Goal: Download file/media

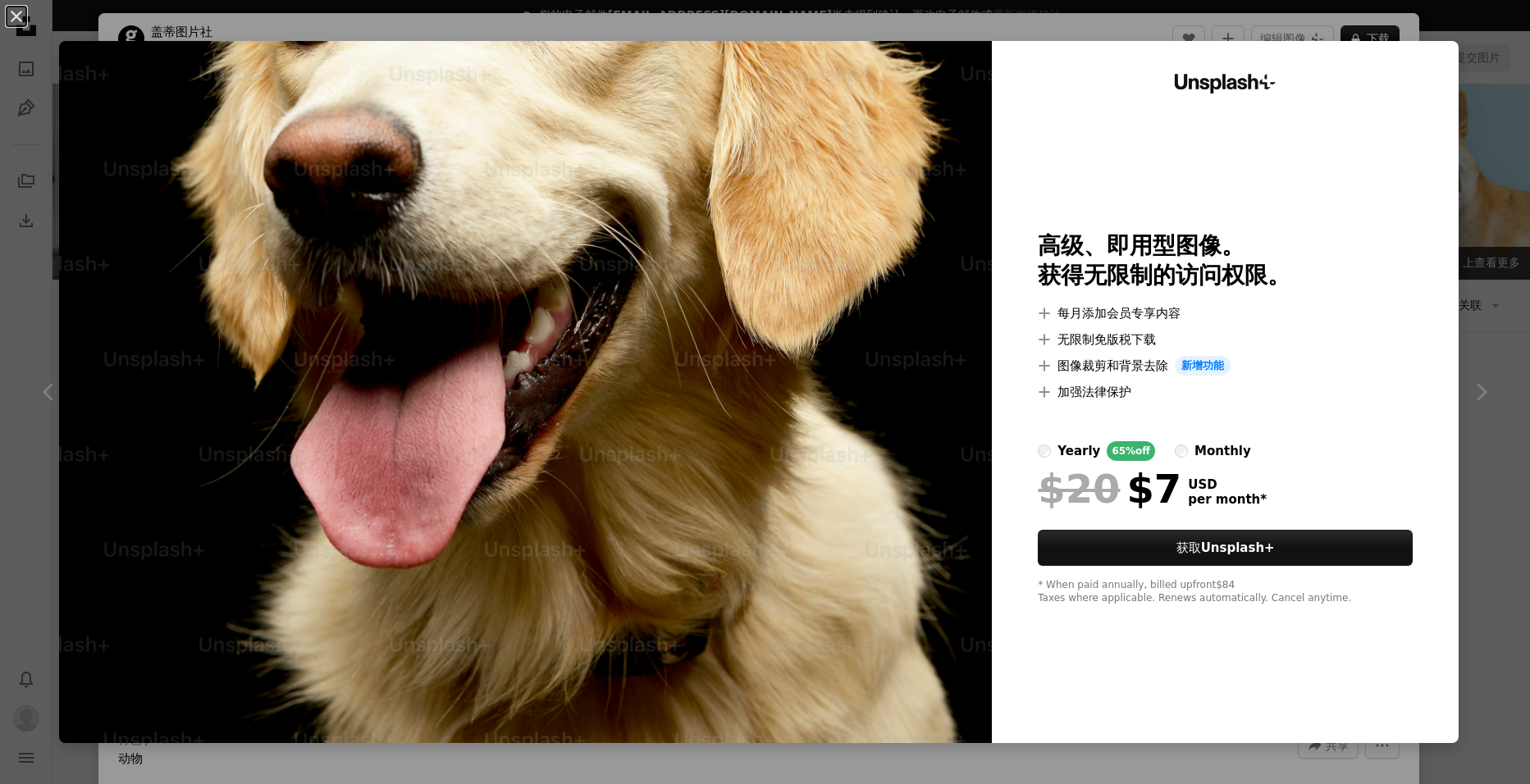
scroll to position [4105, 0]
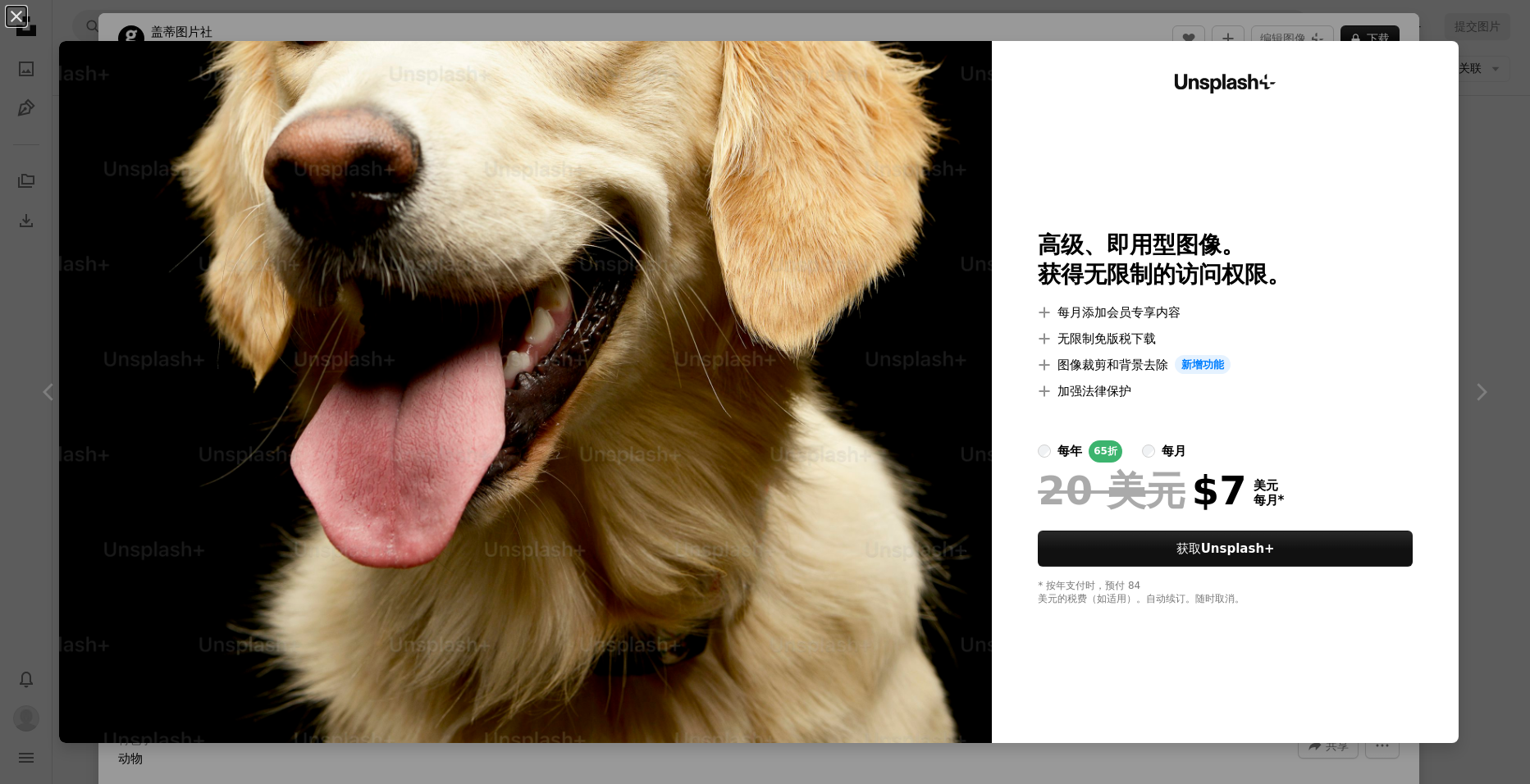
click at [1479, 39] on div "An X shape Unsplash+ 高级、即用型图像。 获得无限制的访问权限。 A plus sign 每月添加会员专享内容 A plus sign 无…" at bounding box center [765, 392] width 1530 height 784
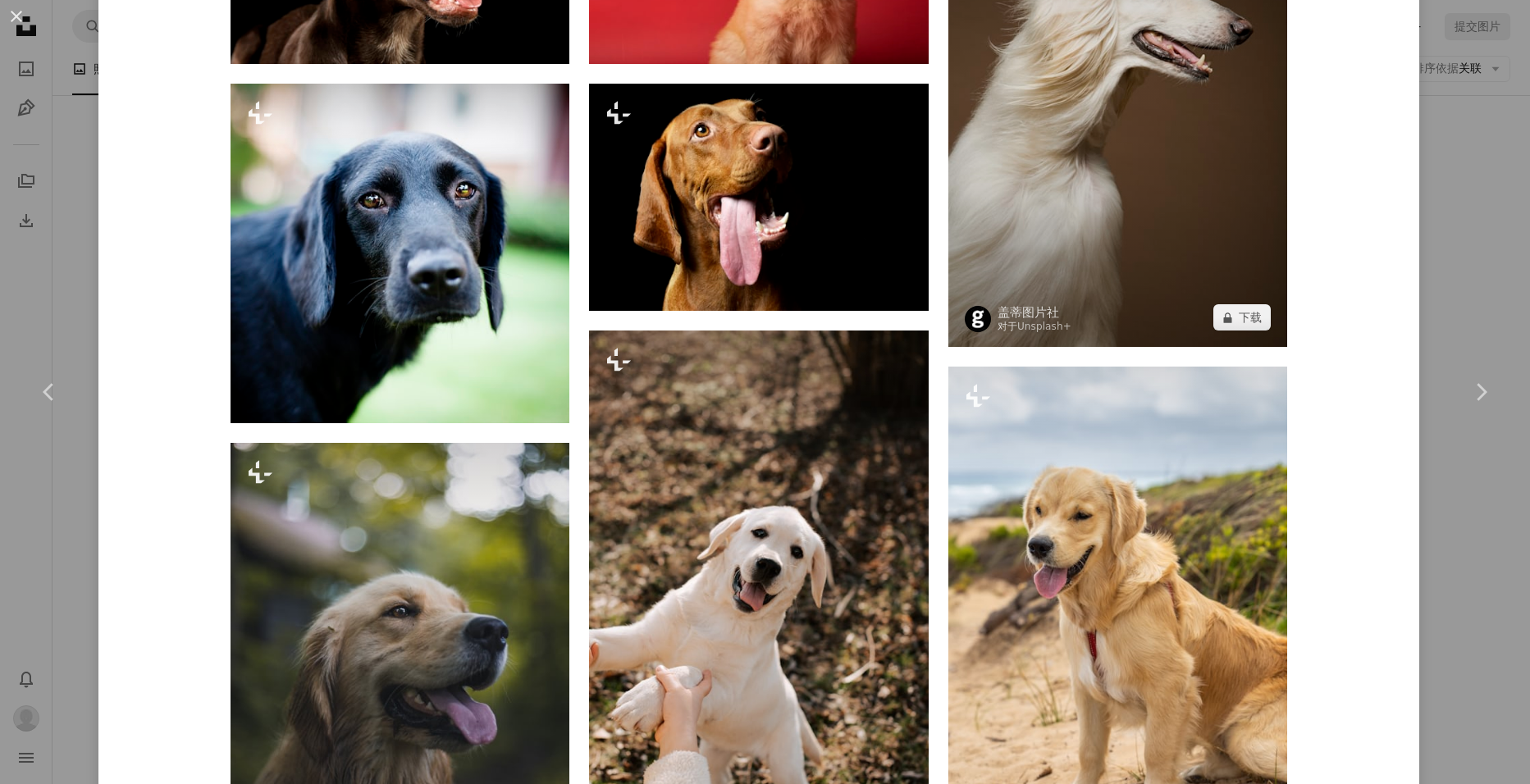
scroll to position [765, 0]
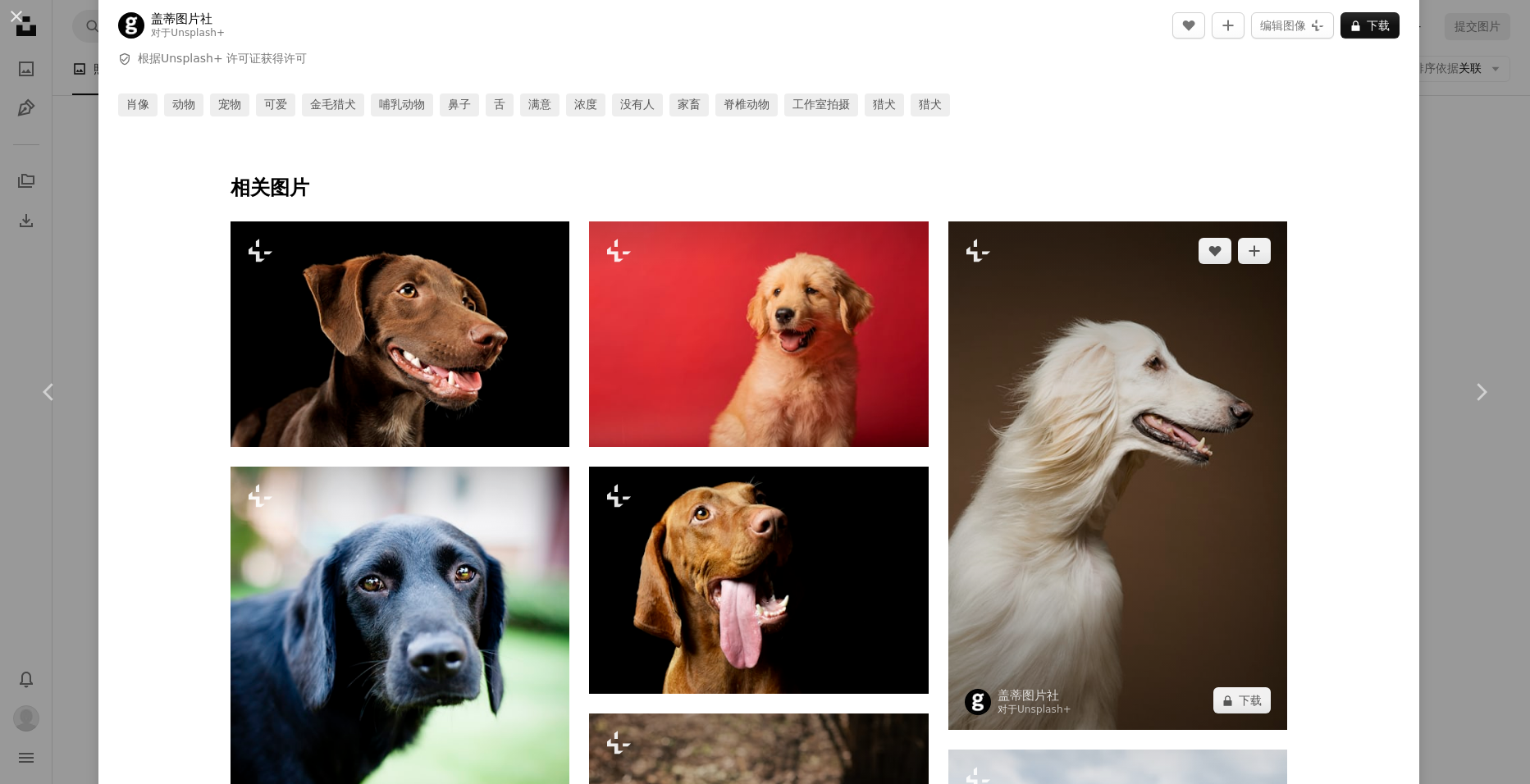
click at [1134, 503] on img at bounding box center [1117, 475] width 339 height 509
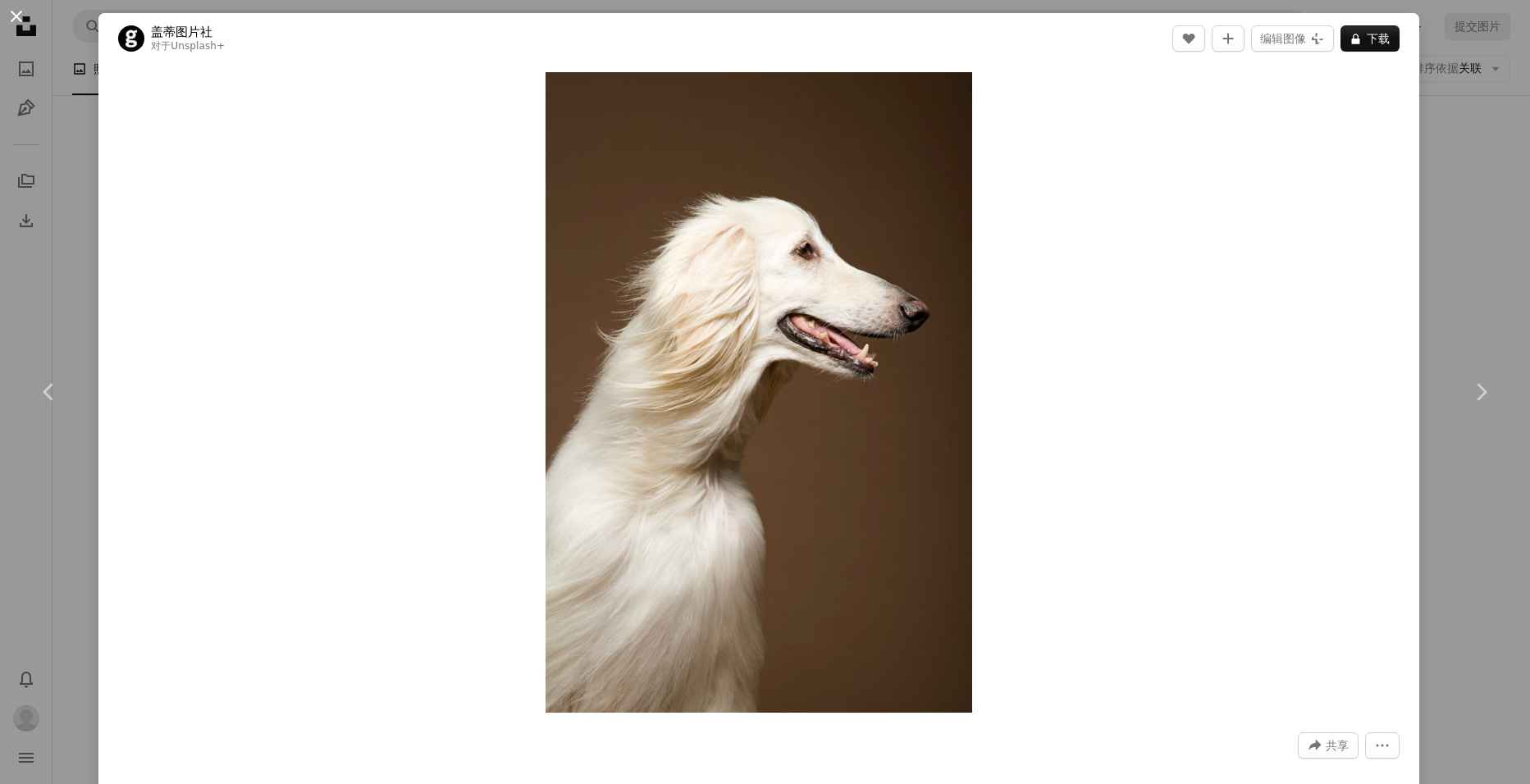
click at [20, 24] on button "An X shape" at bounding box center [17, 17] width 20 height 20
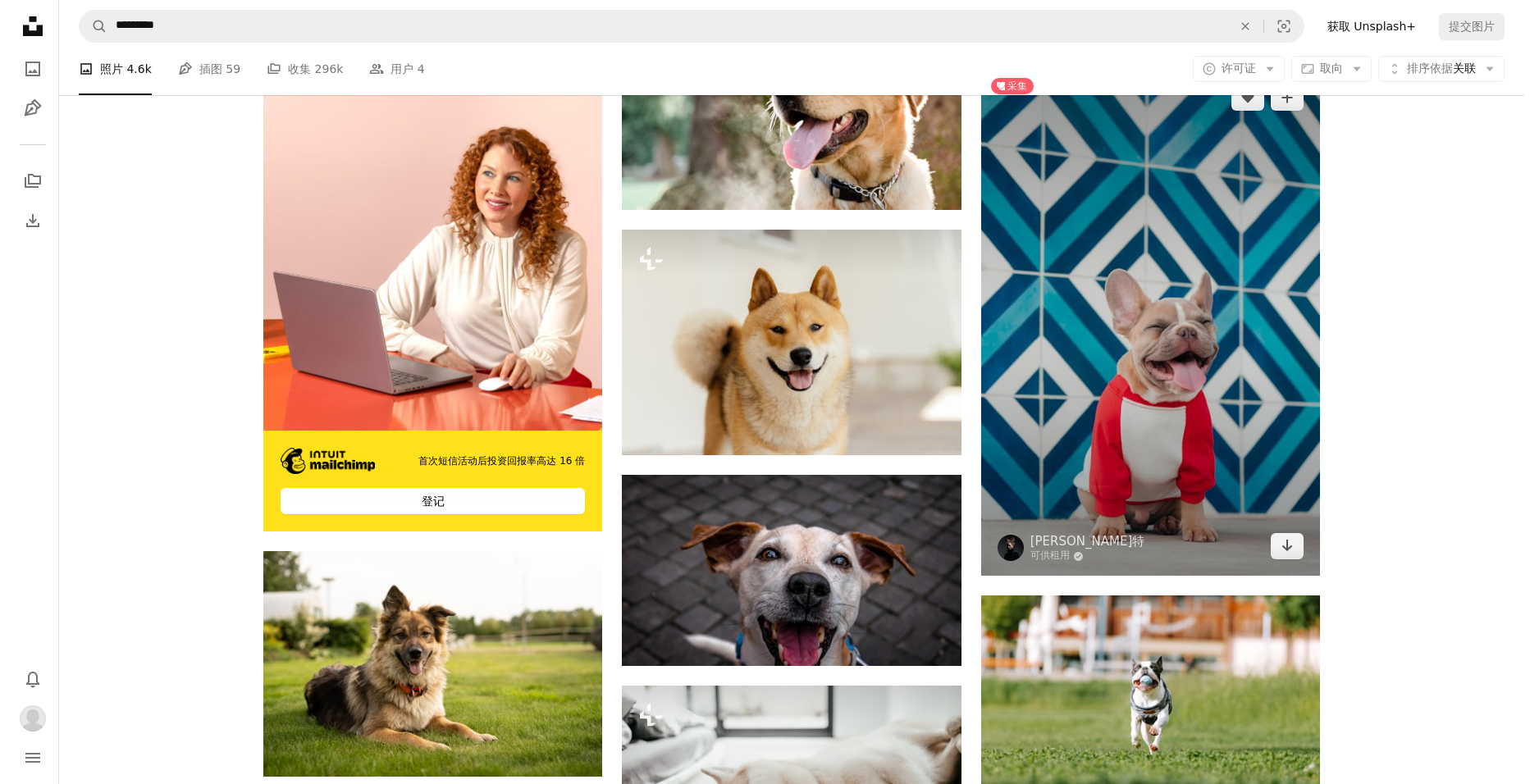
scroll to position [4105, 0]
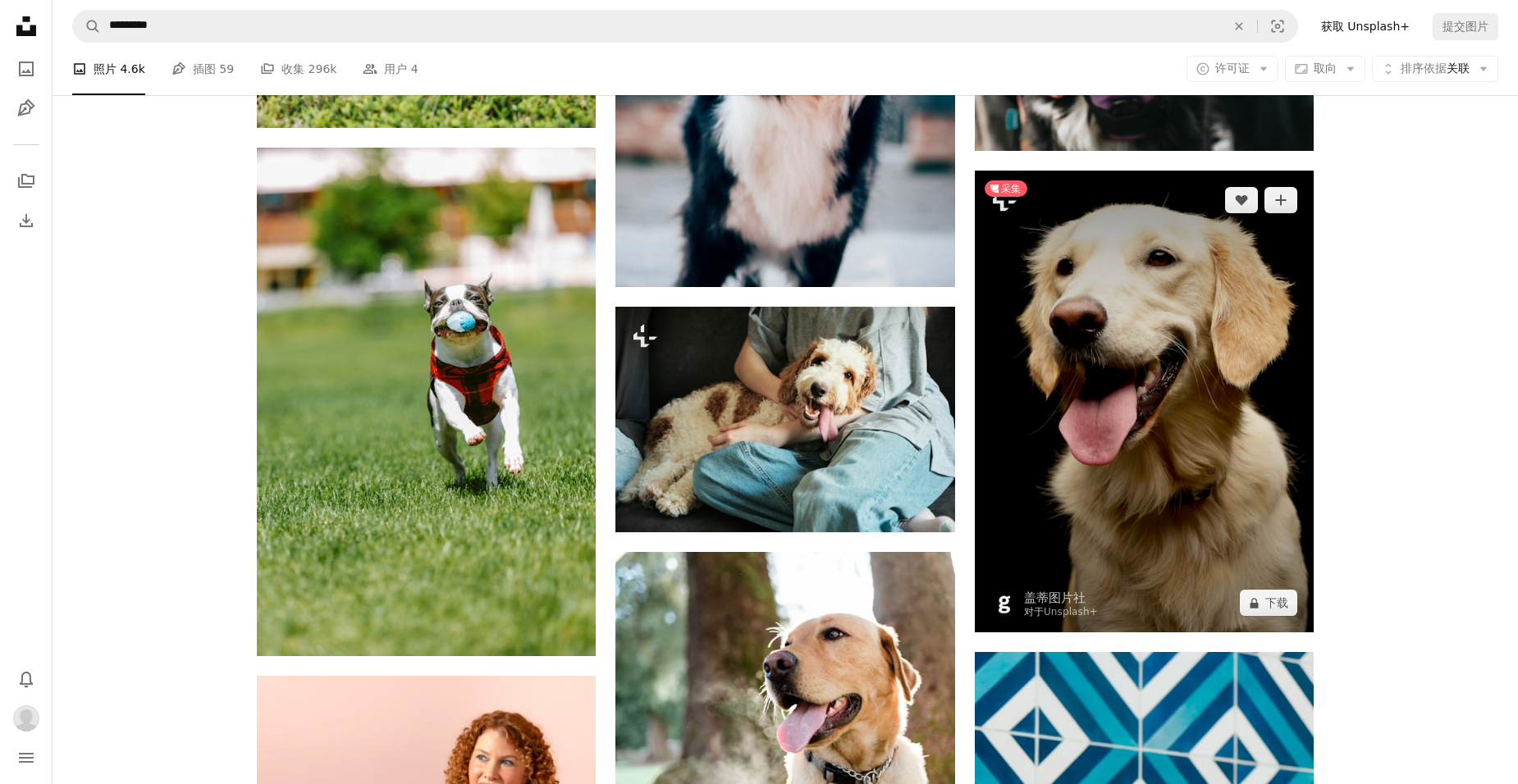
click at [1172, 385] on img at bounding box center [1144, 401] width 339 height 462
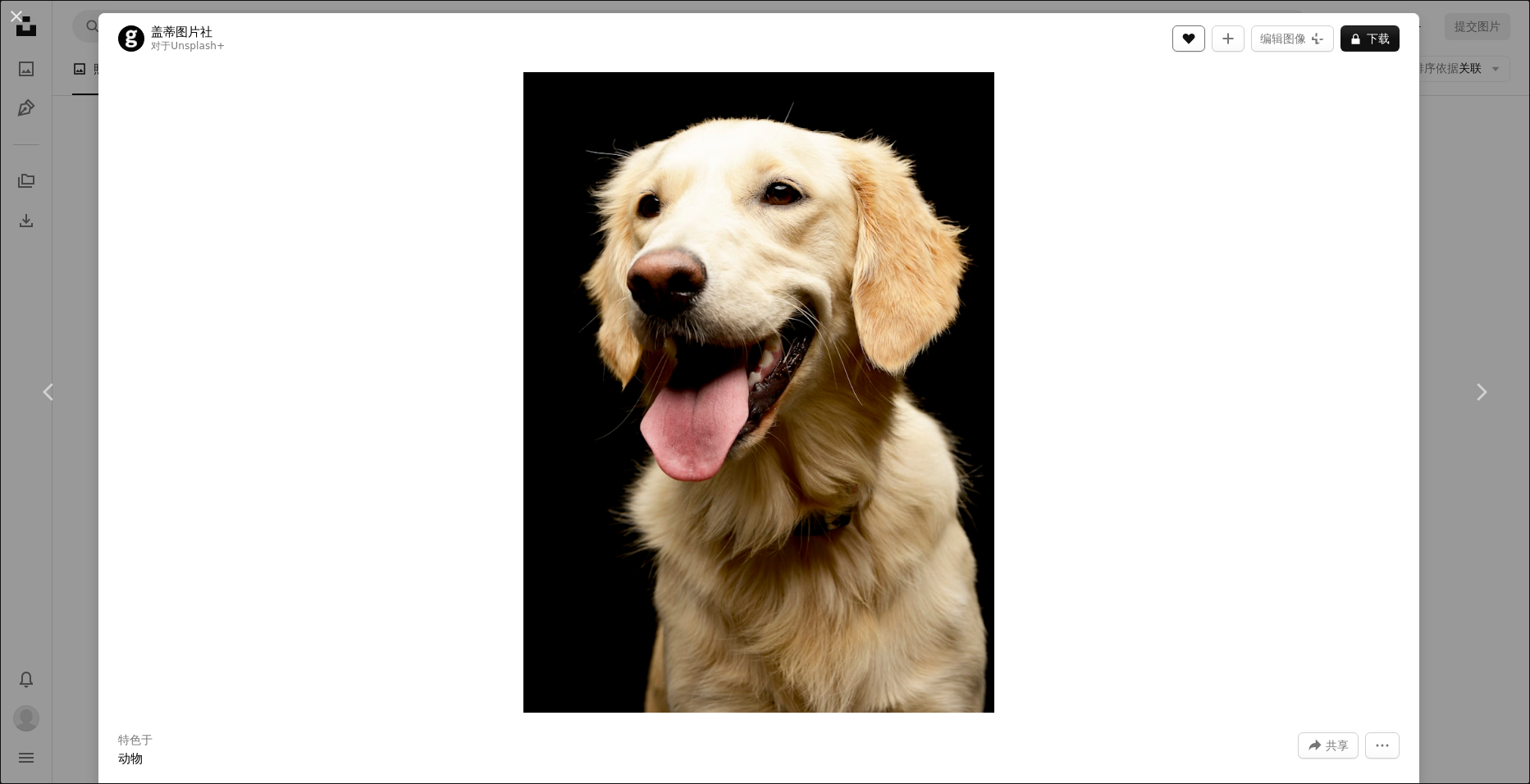
click at [1172, 42] on button "A heart" at bounding box center [1188, 39] width 32 height 27
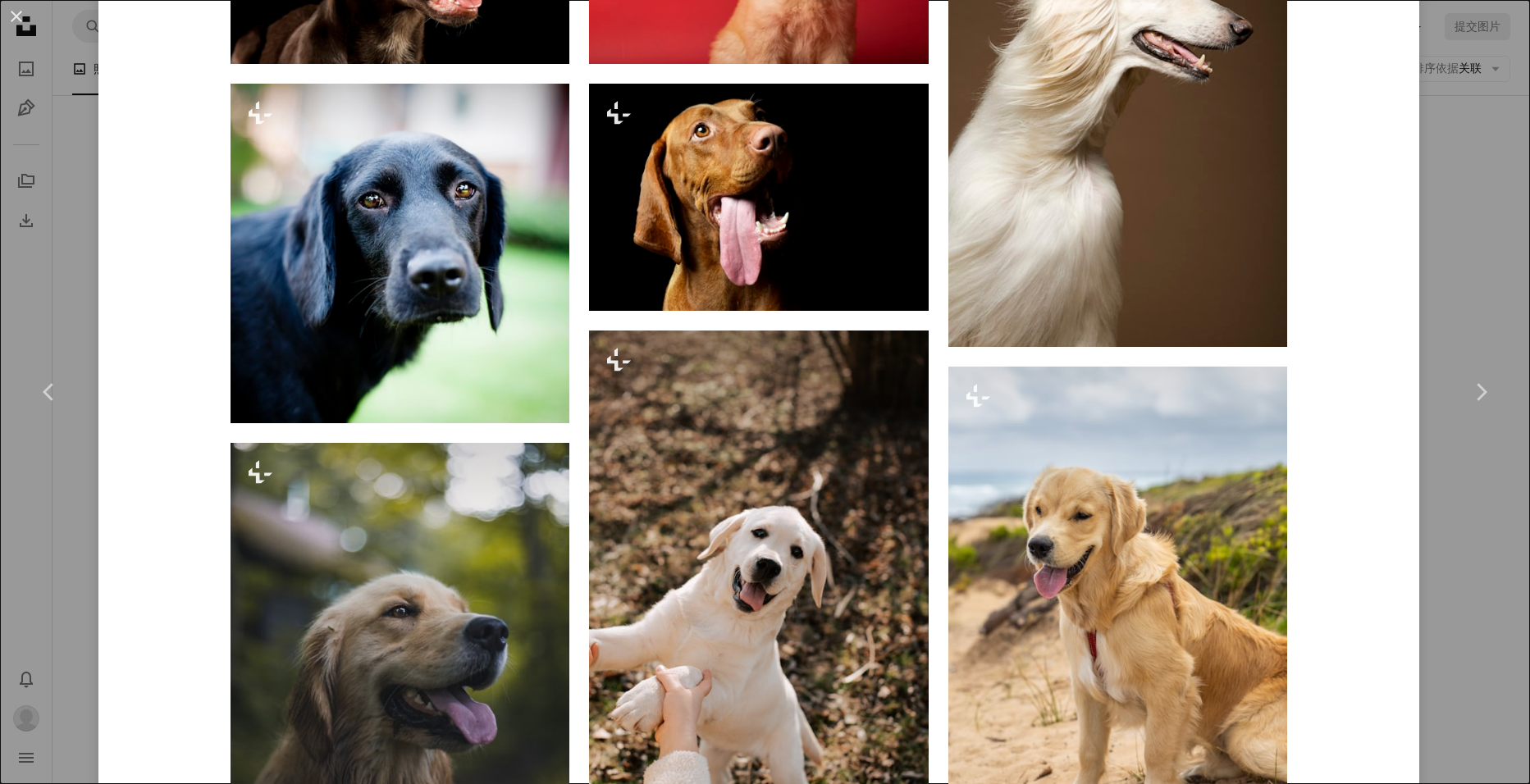
scroll to position [765, 0]
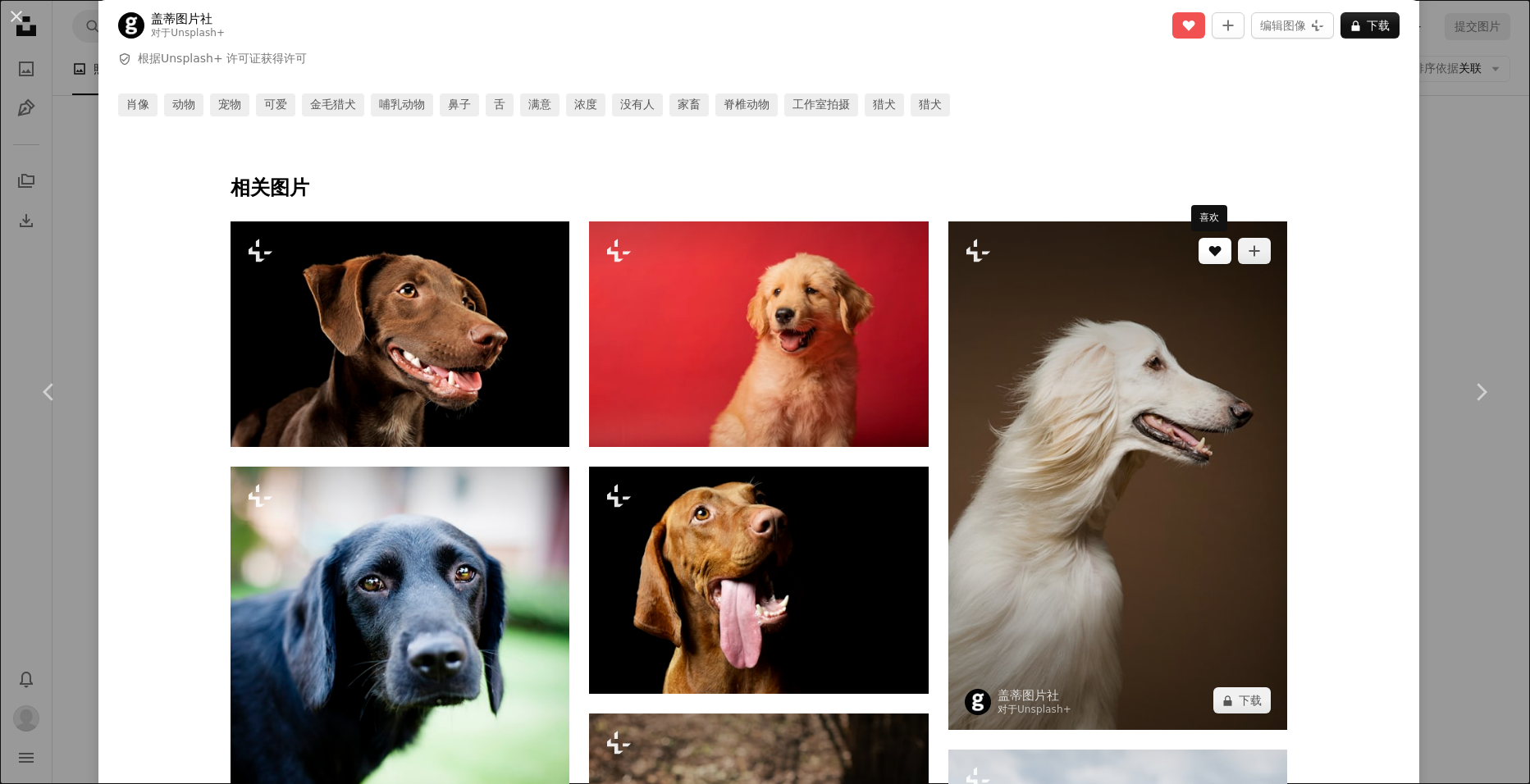
click at [1209, 252] on icon "喜欢" at bounding box center [1215, 251] width 12 height 11
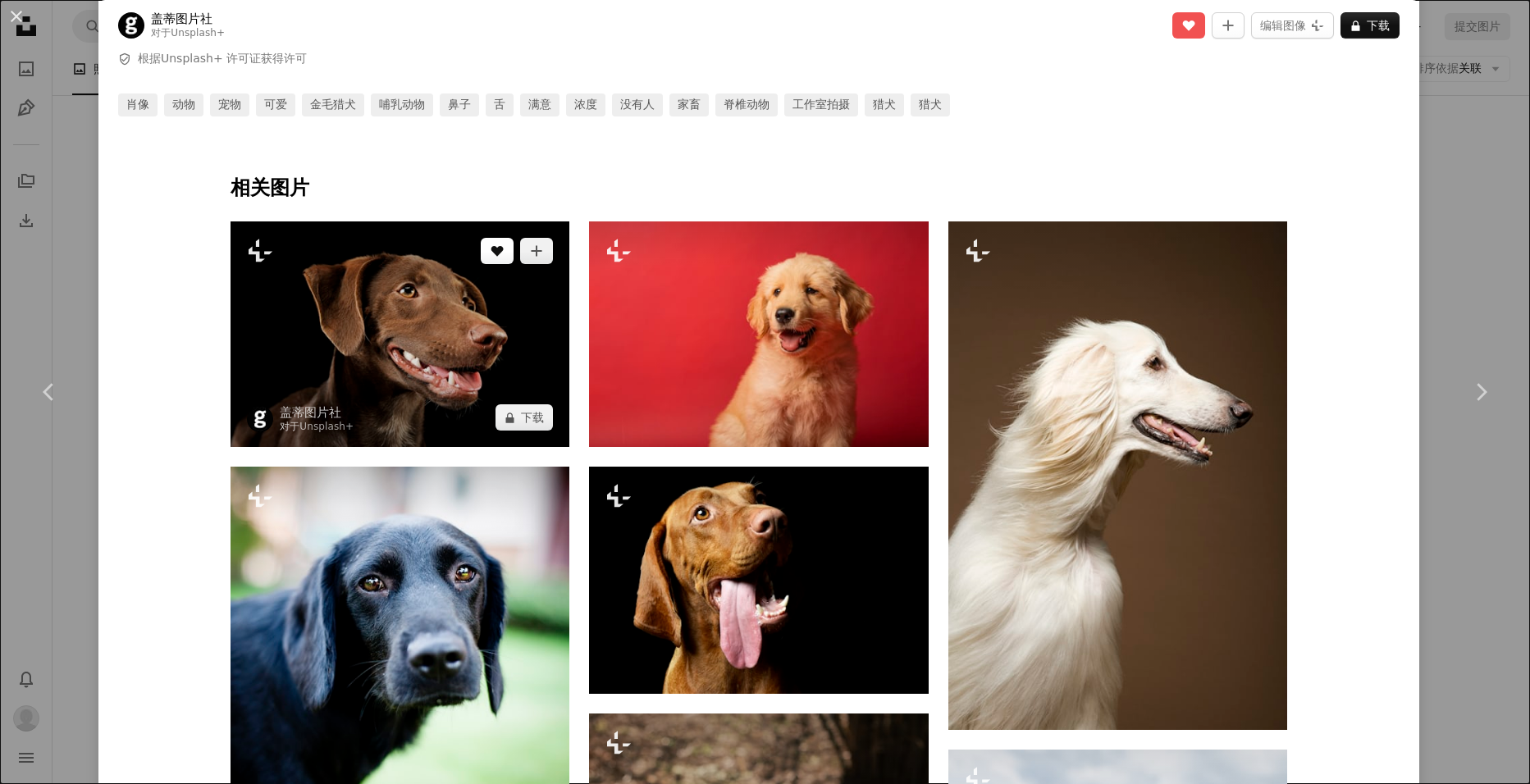
click at [491, 251] on icon "喜欢" at bounding box center [497, 251] width 12 height 11
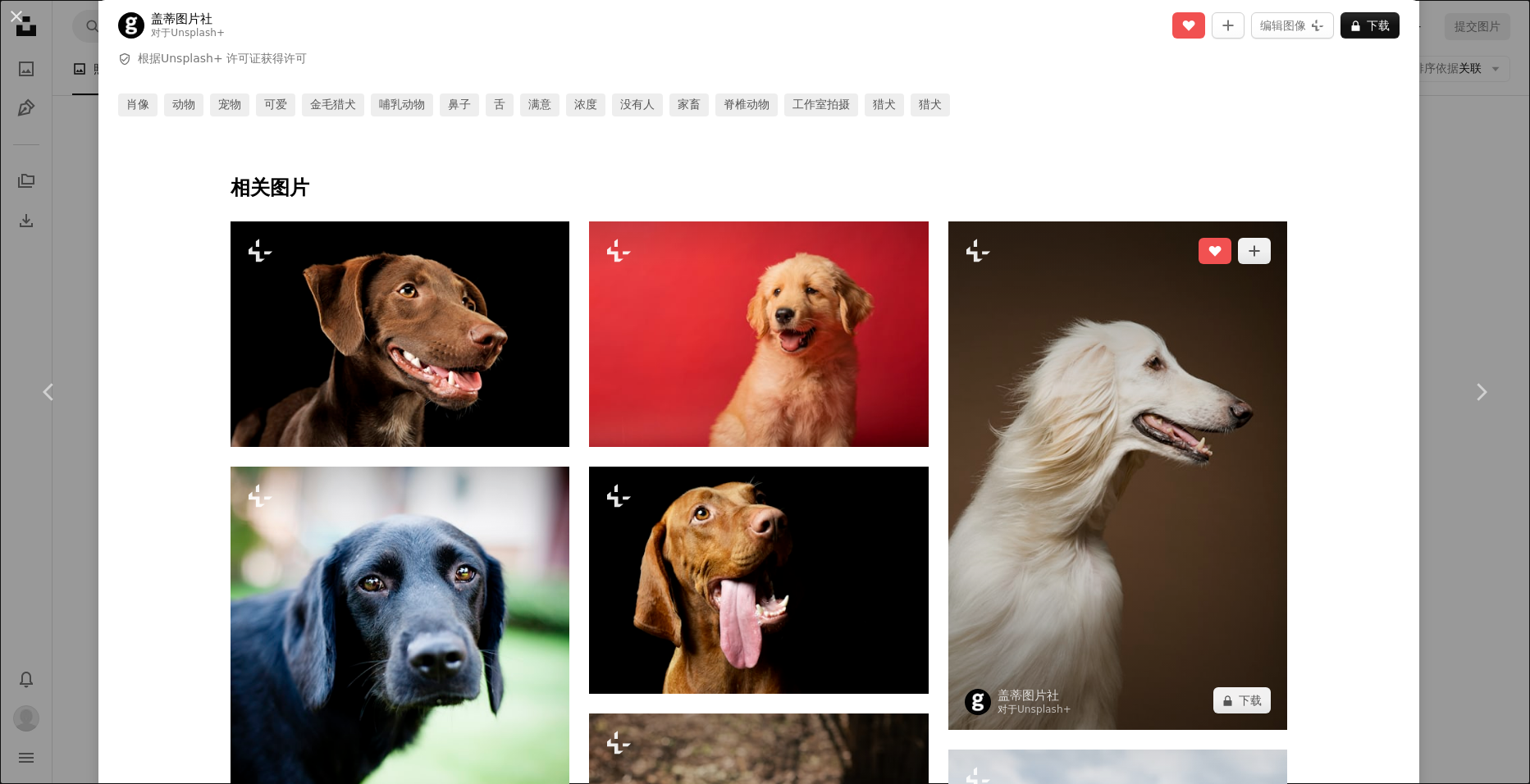
click at [1123, 408] on img at bounding box center [1117, 475] width 339 height 509
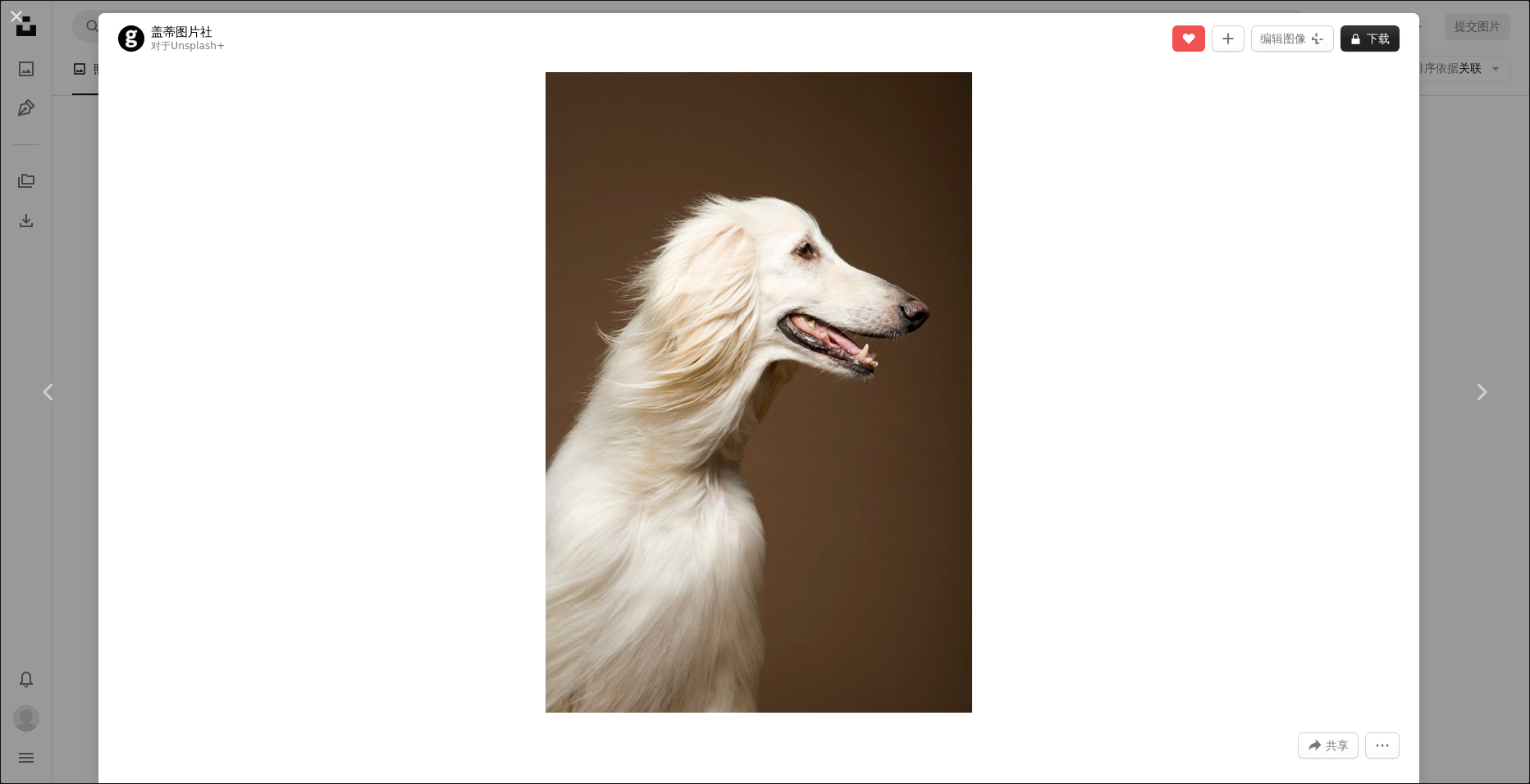
click at [1366, 35] on font "下载" at bounding box center [1378, 39] width 23 height 25
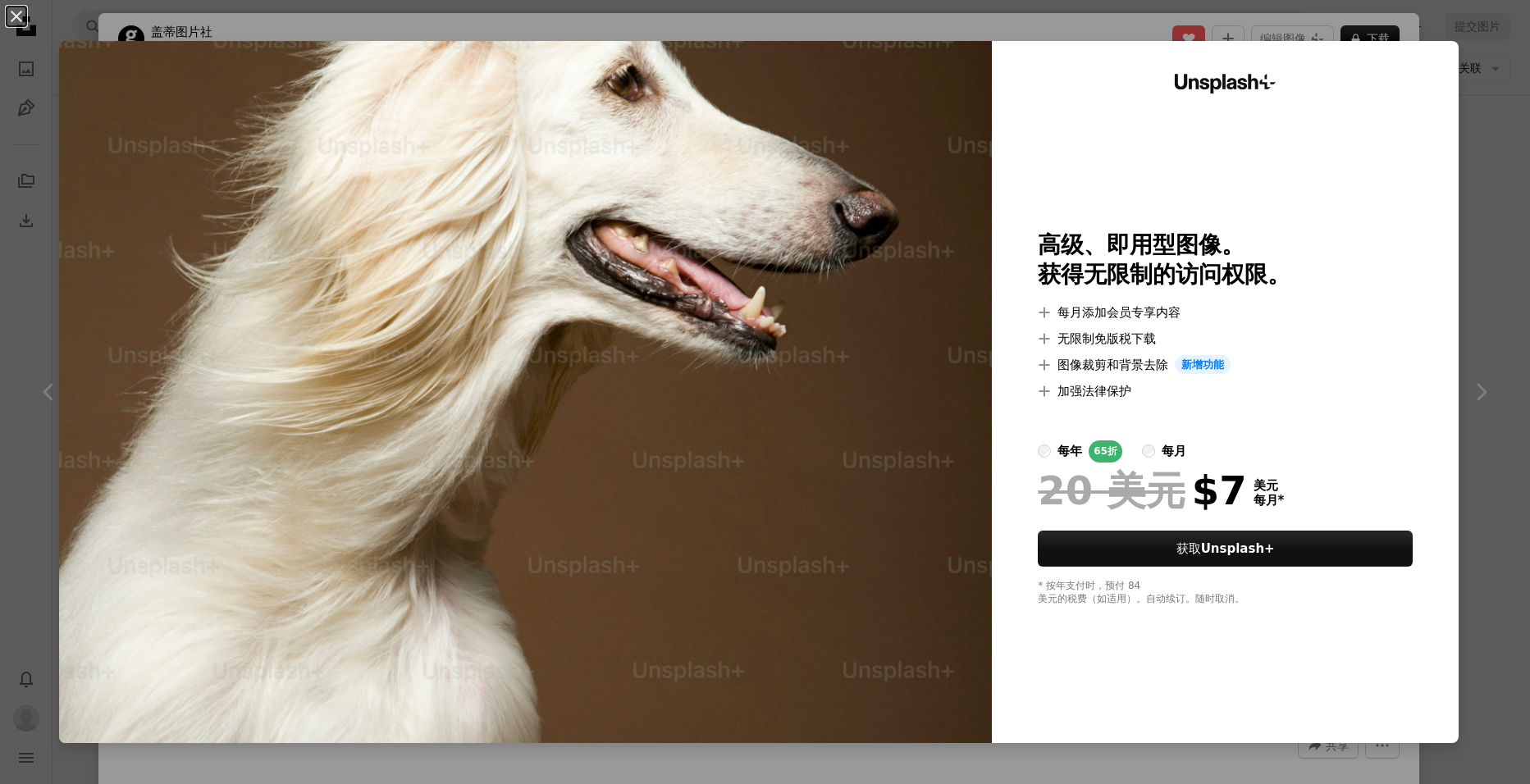
click at [1467, 30] on div "An X shape Unsplash+ 高级、即用型图像。 获得无限制的访问权限。 A plus sign 每月添加会员专享内容 A plus sign 无…" at bounding box center [765, 392] width 1530 height 784
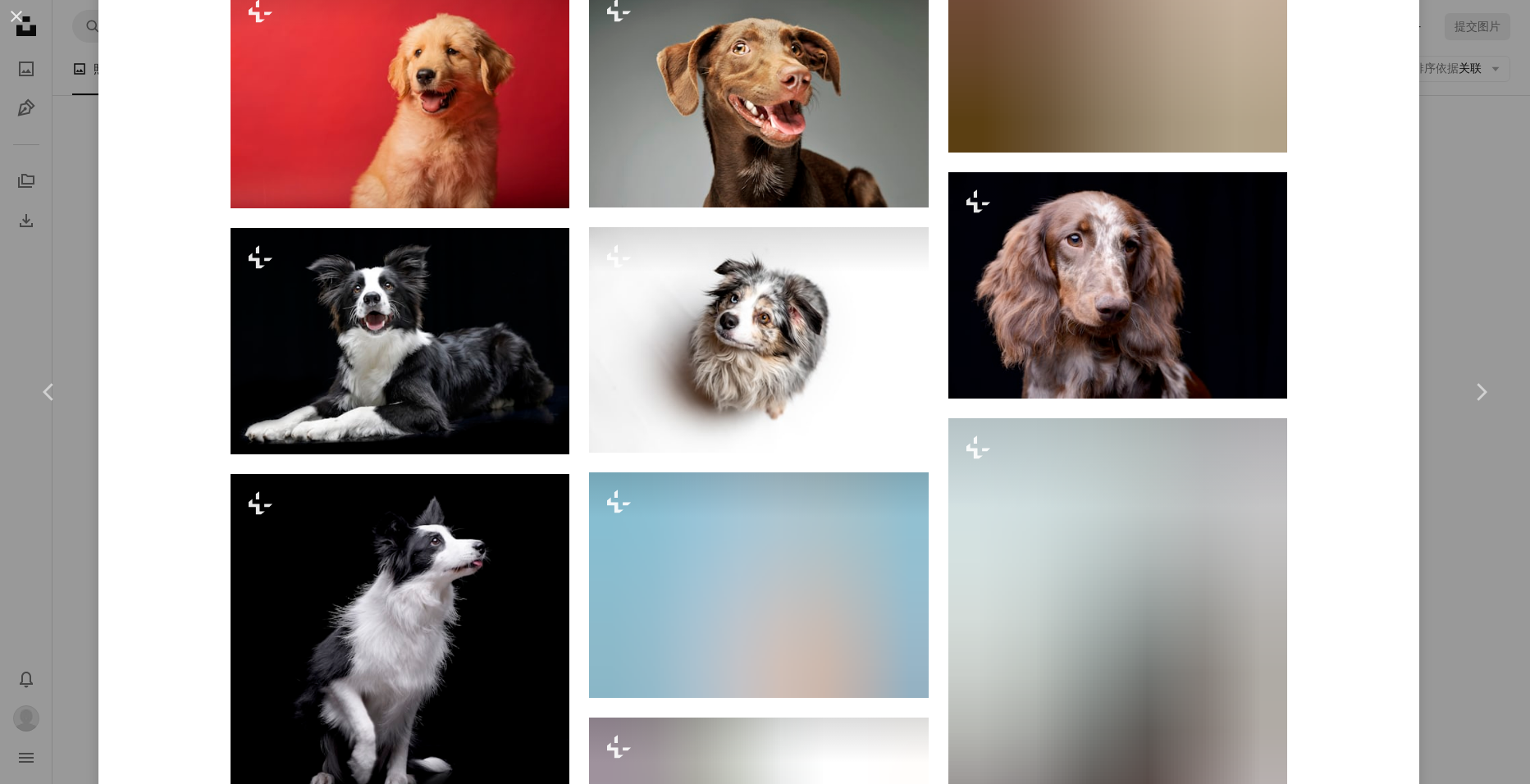
scroll to position [2679, 0]
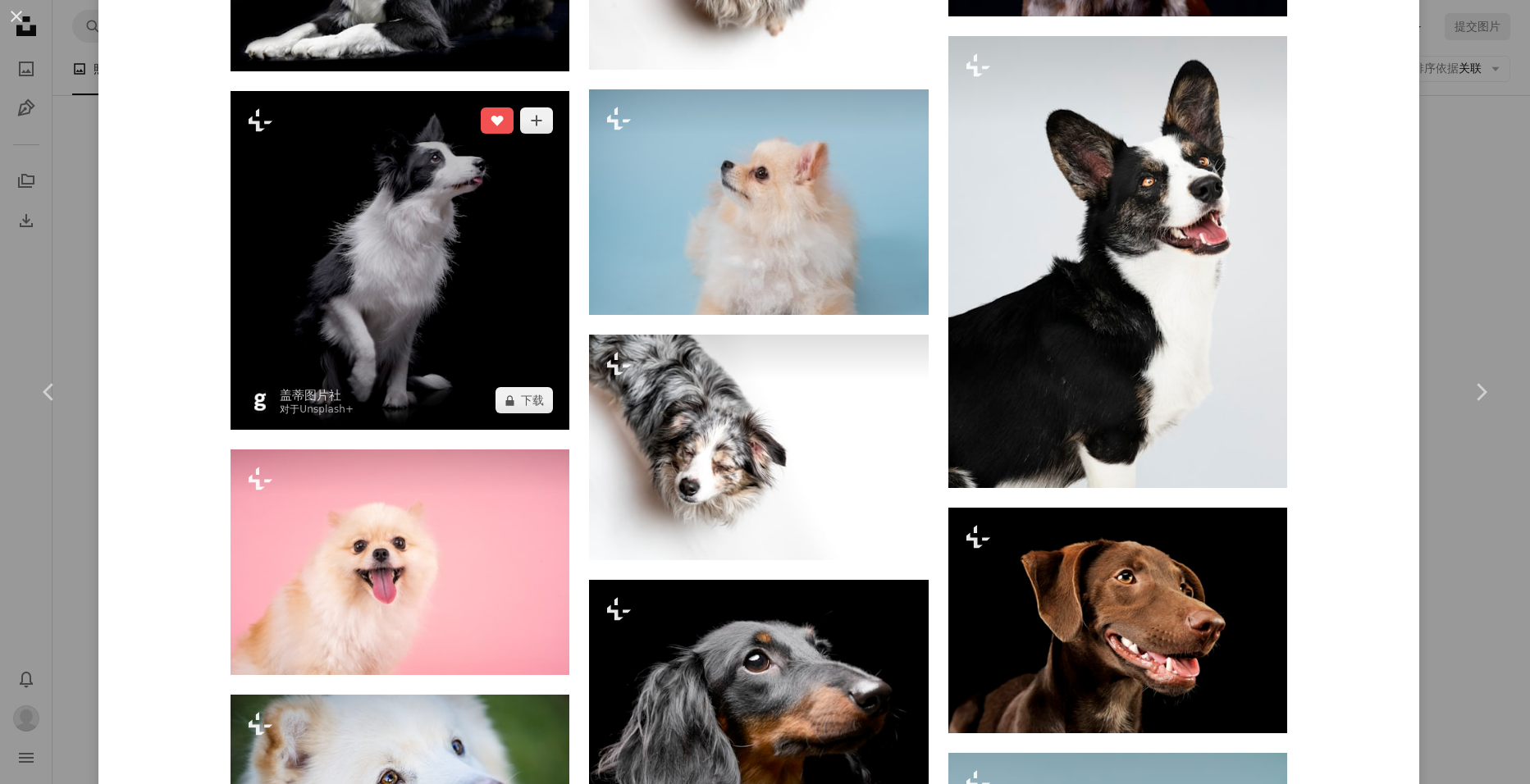
click at [449, 211] on img at bounding box center [400, 260] width 339 height 339
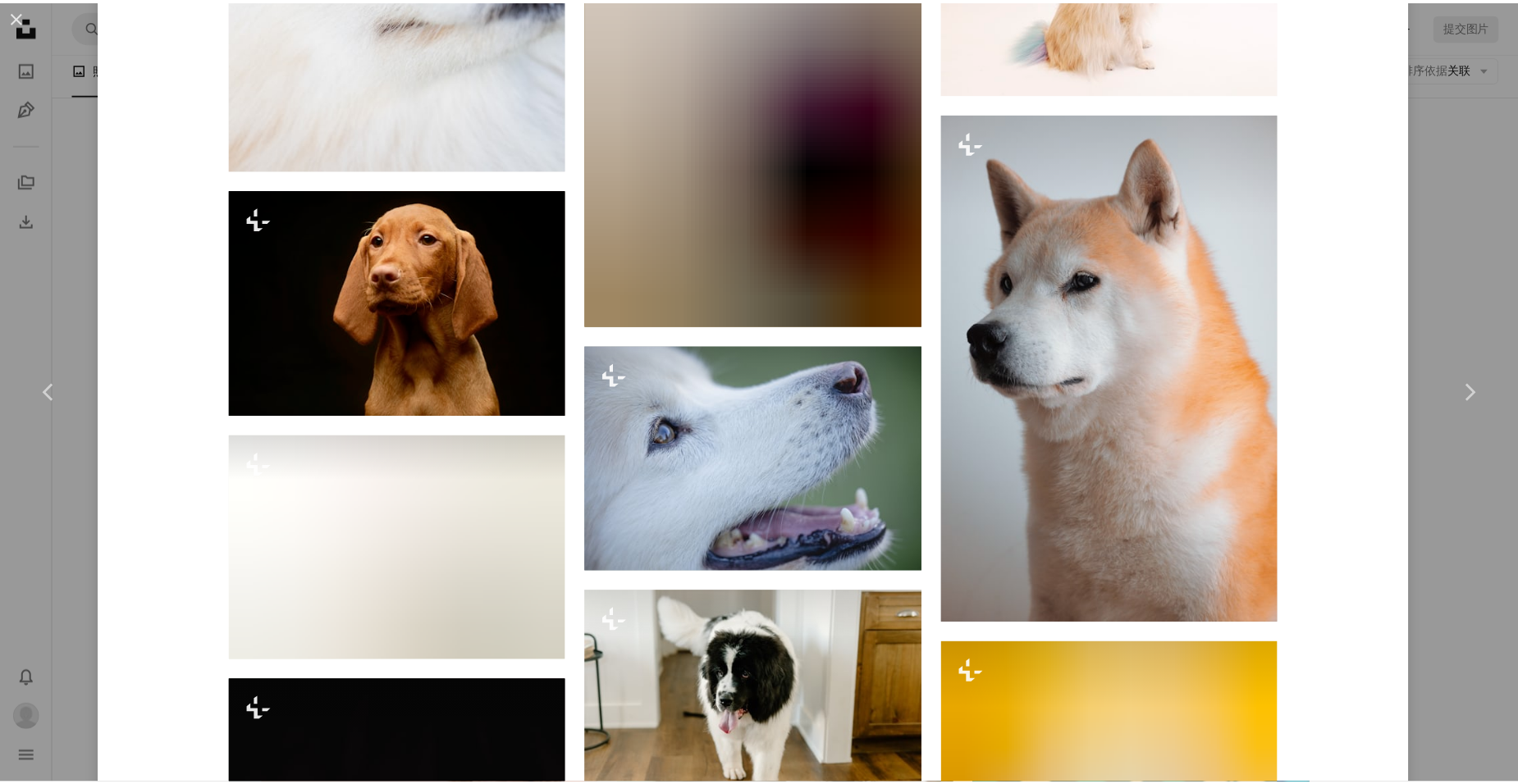
scroll to position [13925, 0]
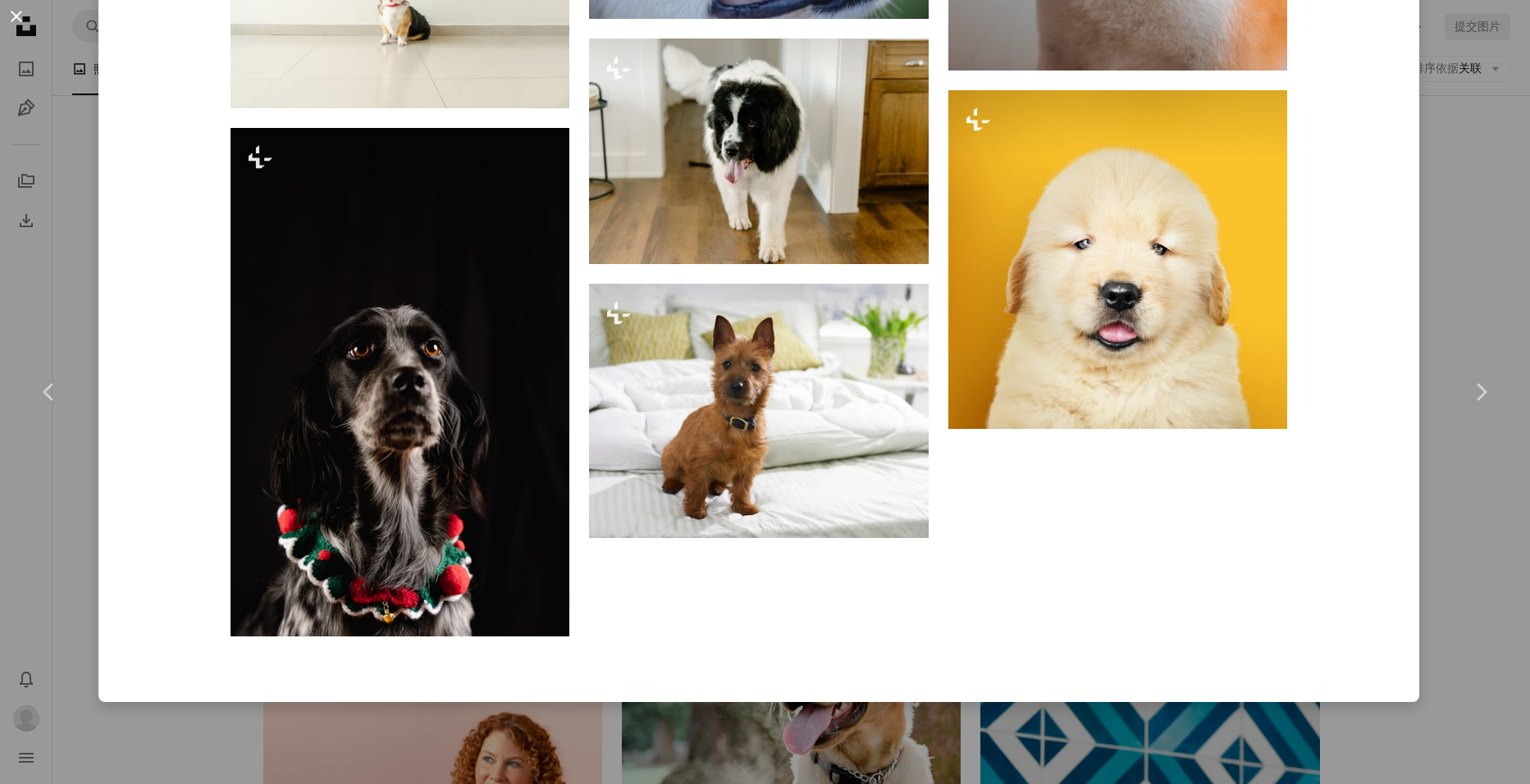
click at [17, 11] on button "An X shape" at bounding box center [17, 17] width 20 height 20
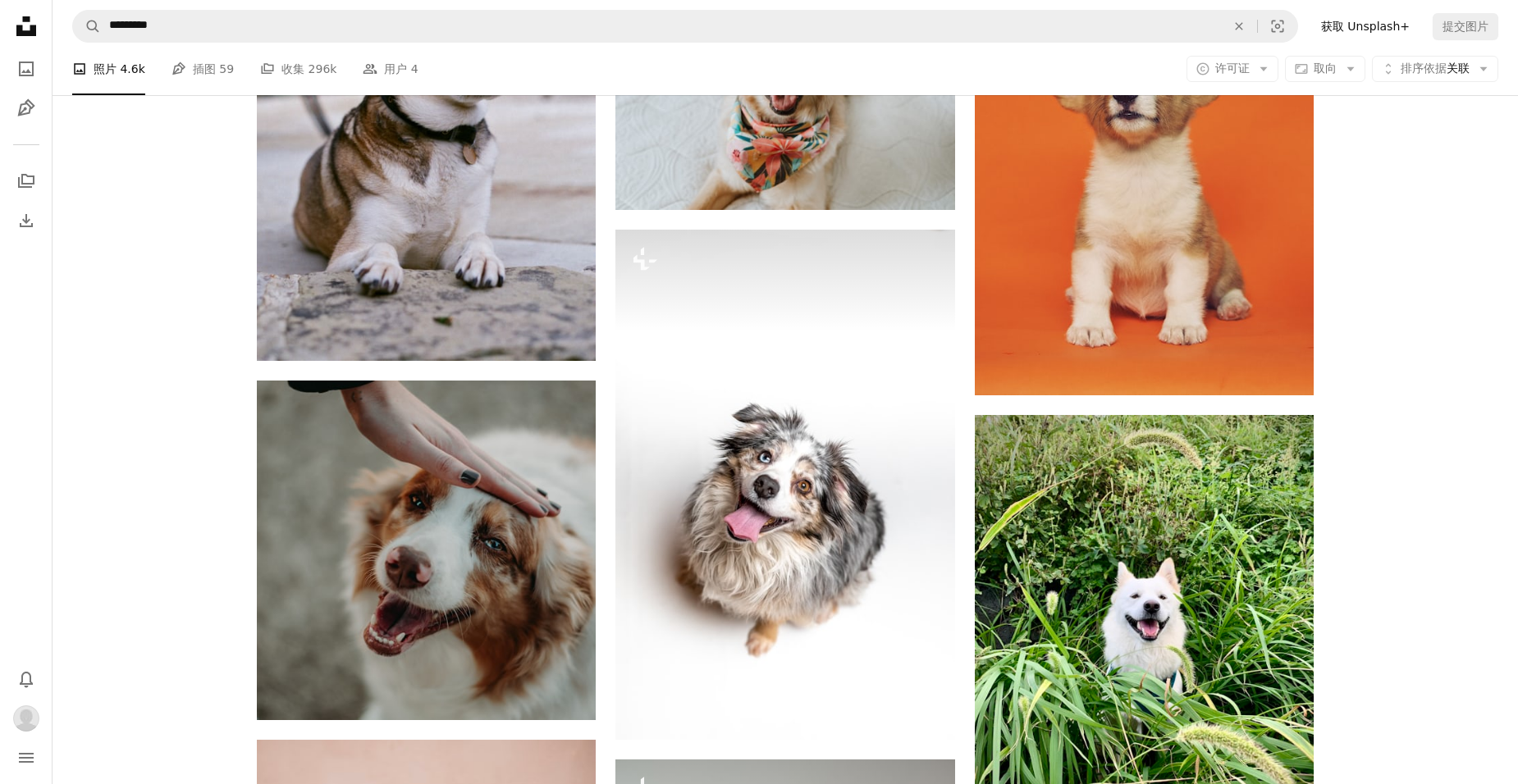
scroll to position [6783, 0]
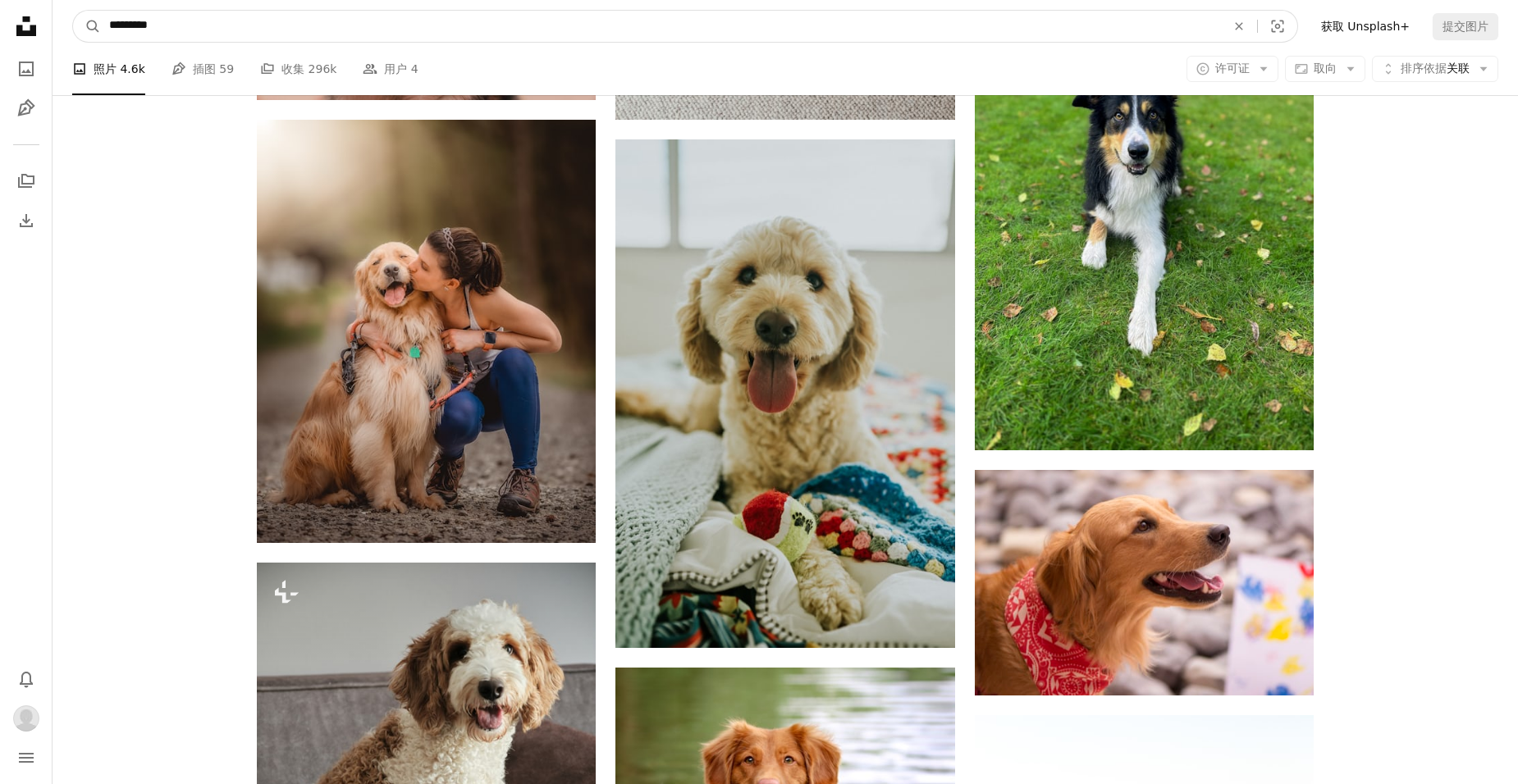
click at [226, 17] on input "*********" at bounding box center [660, 26] width 1120 height 31
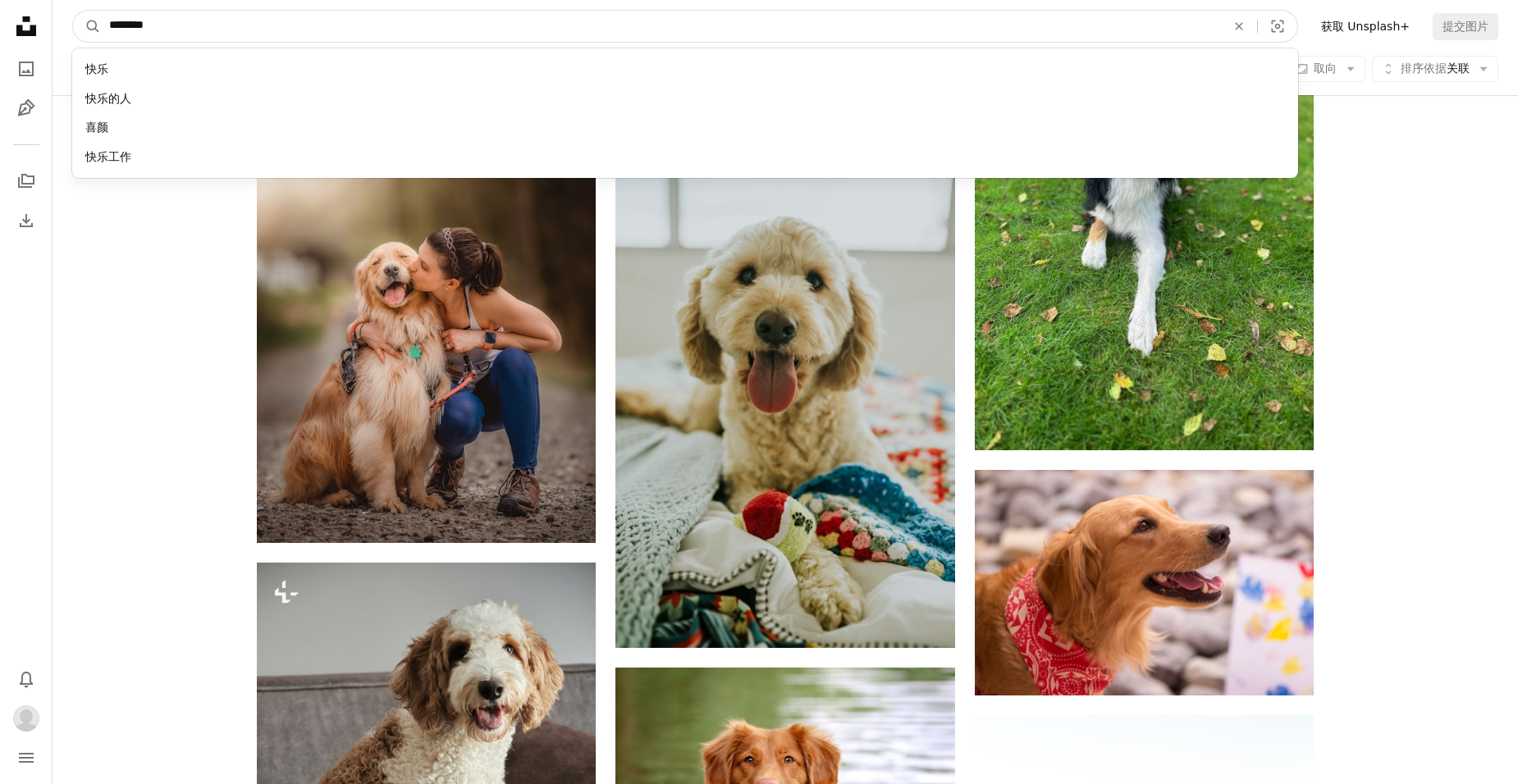
type input "*********"
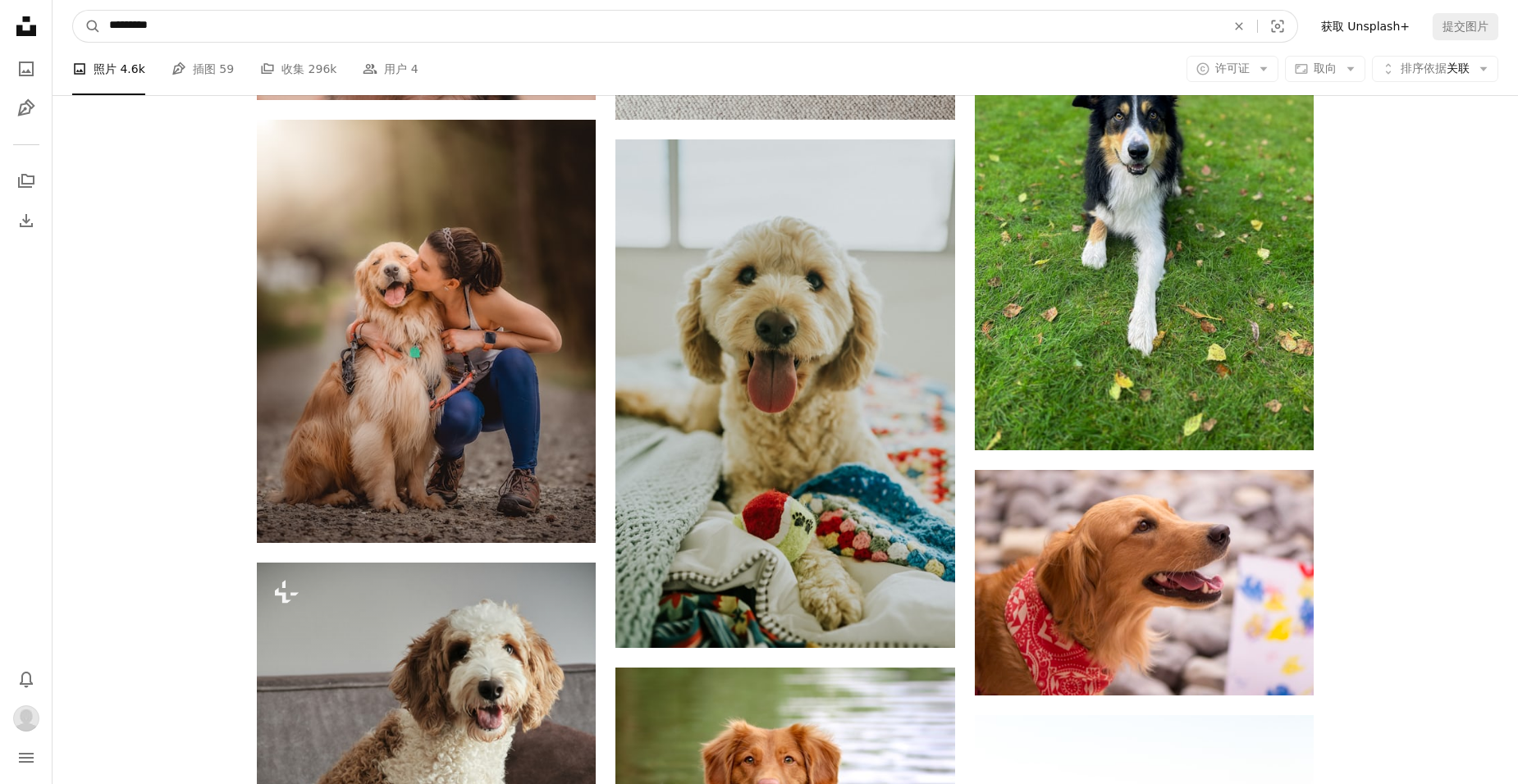
click button "A magnifying glass" at bounding box center [87, 26] width 27 height 31
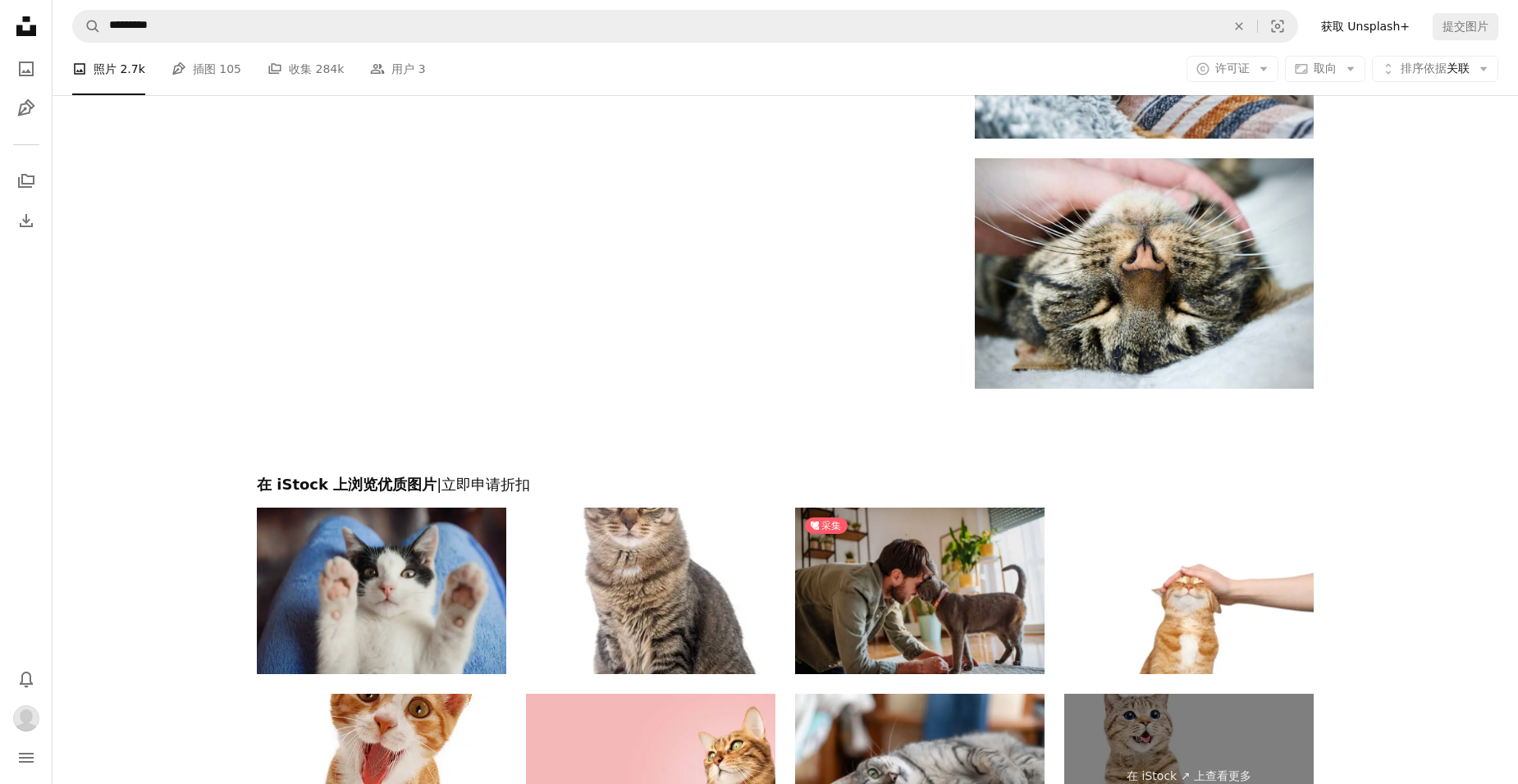
scroll to position [3941, 0]
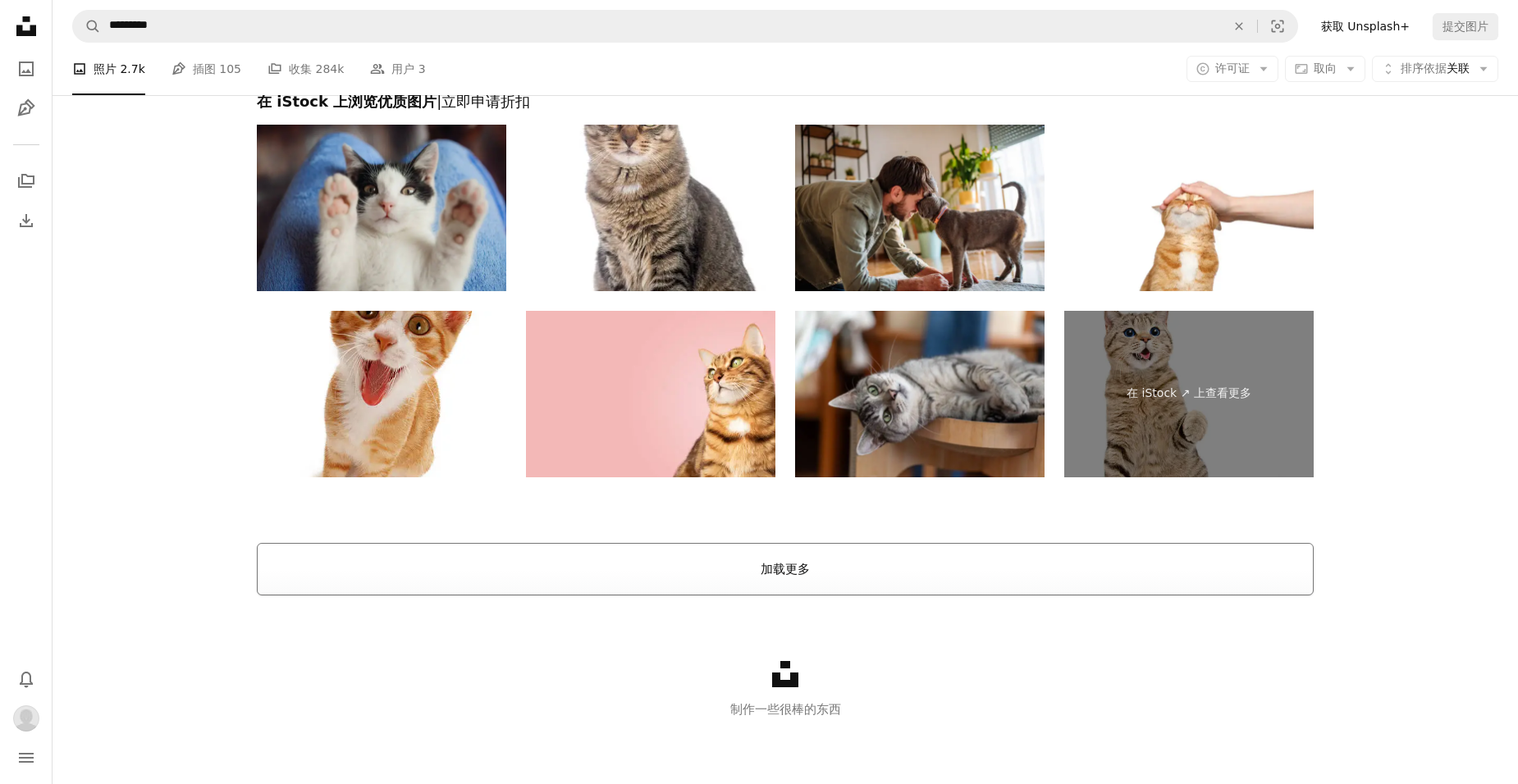
click at [855, 573] on button "加载更多" at bounding box center [784, 568] width 1057 height 52
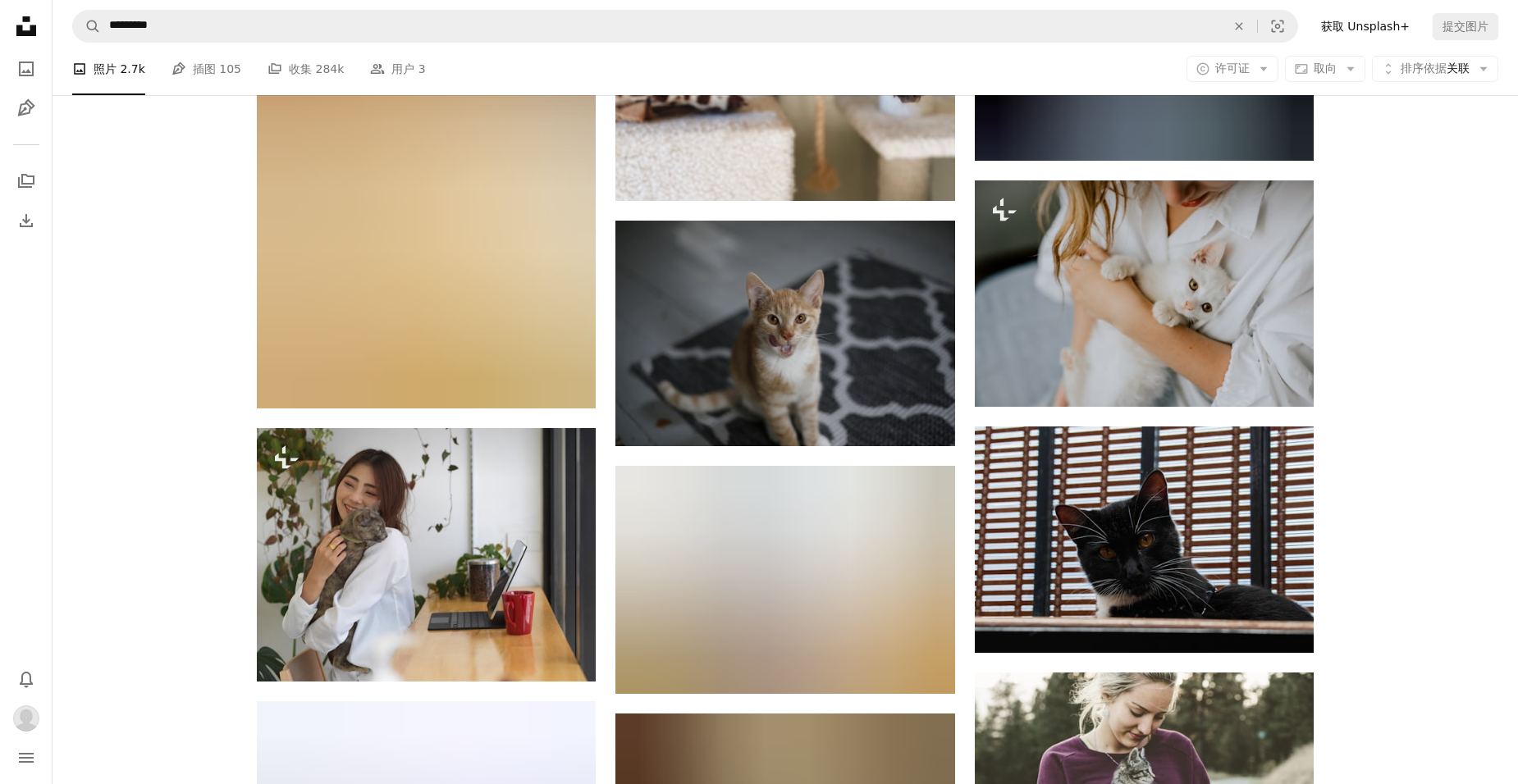
scroll to position [17221, 0]
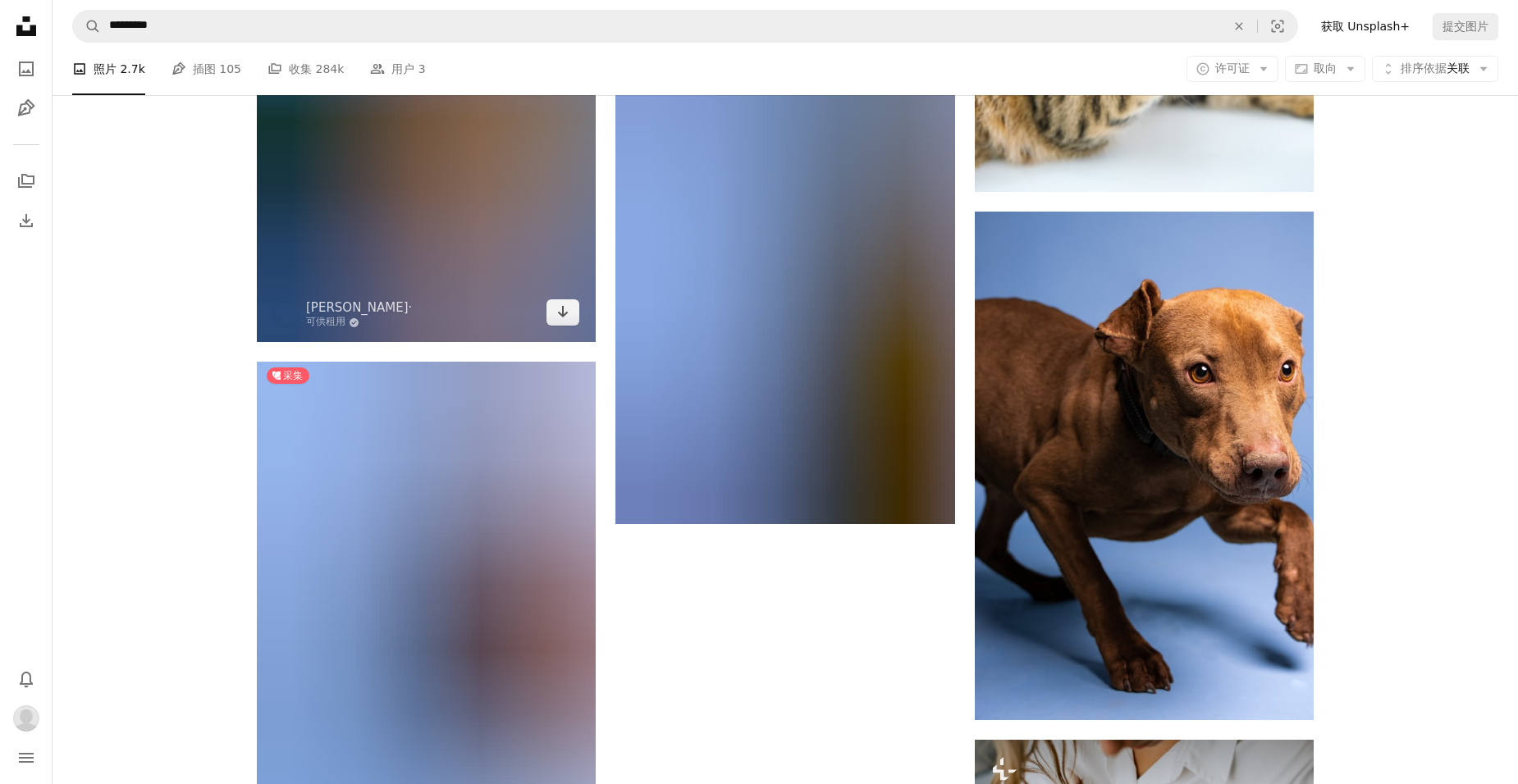
scroll to position [29849, 0]
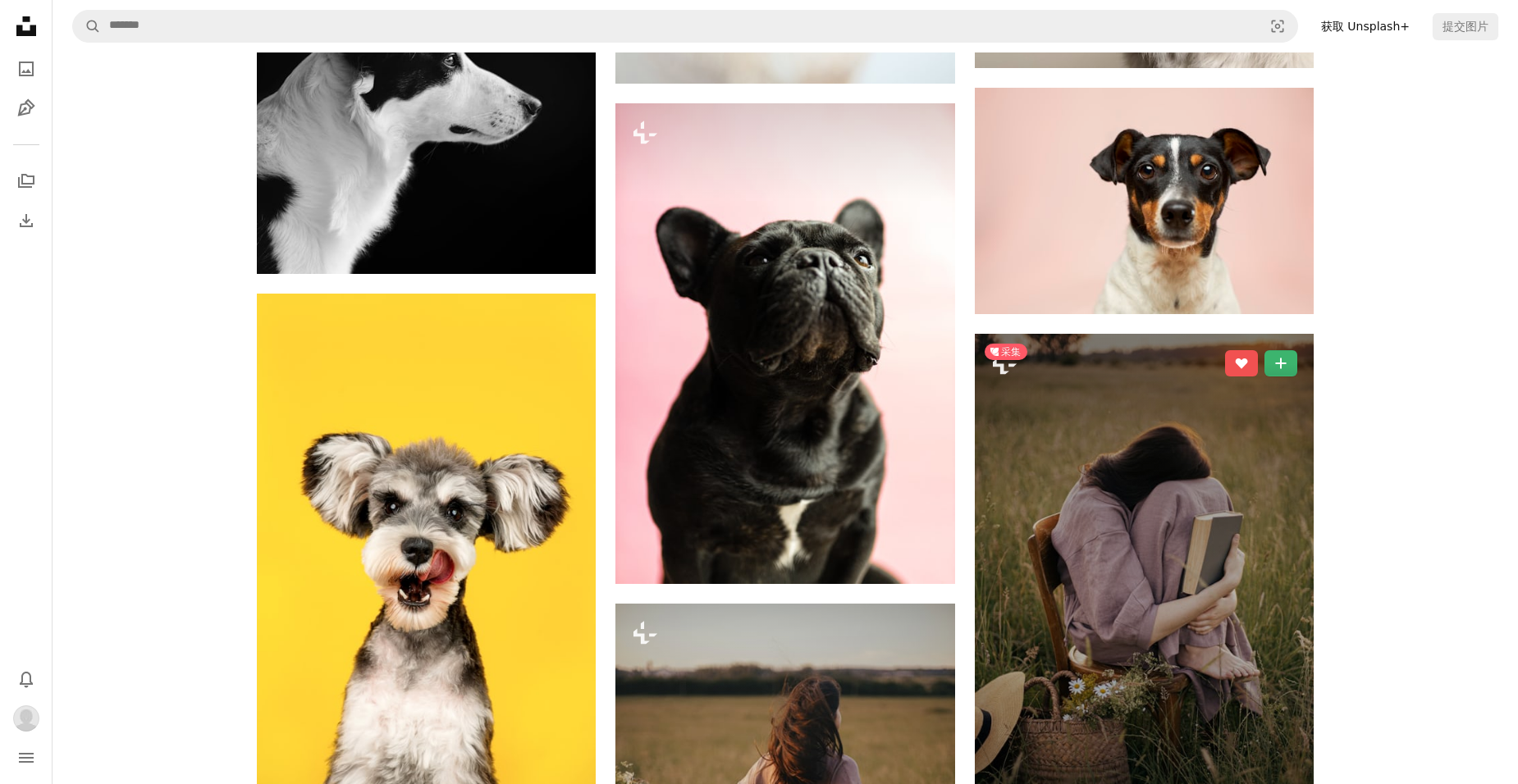
scroll to position [765, 0]
